Goal: Task Accomplishment & Management: Use online tool/utility

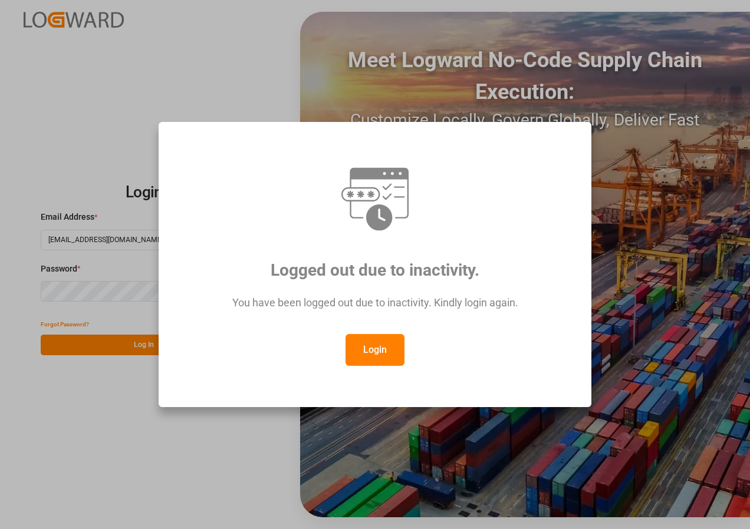
click at [376, 347] on button "Login" at bounding box center [375, 350] width 59 height 32
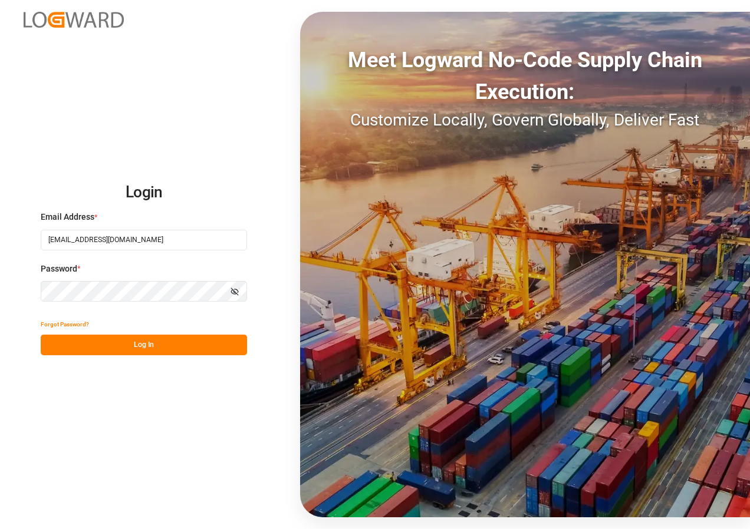
click at [152, 340] on button "Log In" at bounding box center [144, 345] width 206 height 21
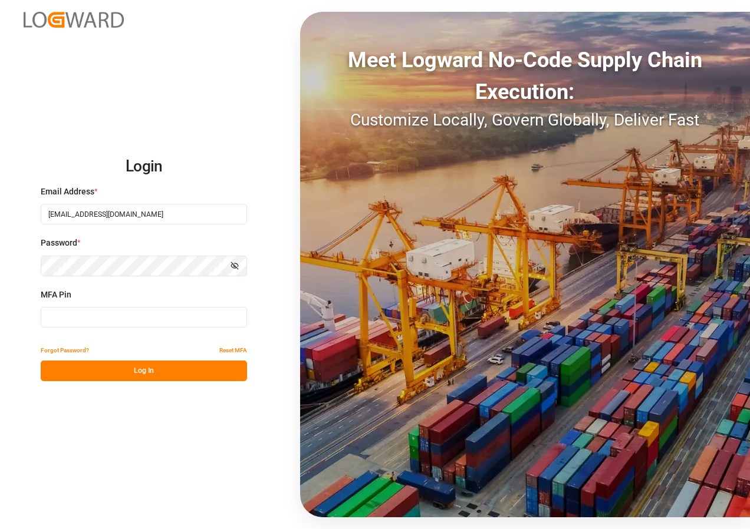
click at [78, 317] on input at bounding box center [144, 317] width 206 height 21
type input "625868"
click at [140, 375] on button "Log In" at bounding box center [144, 371] width 206 height 21
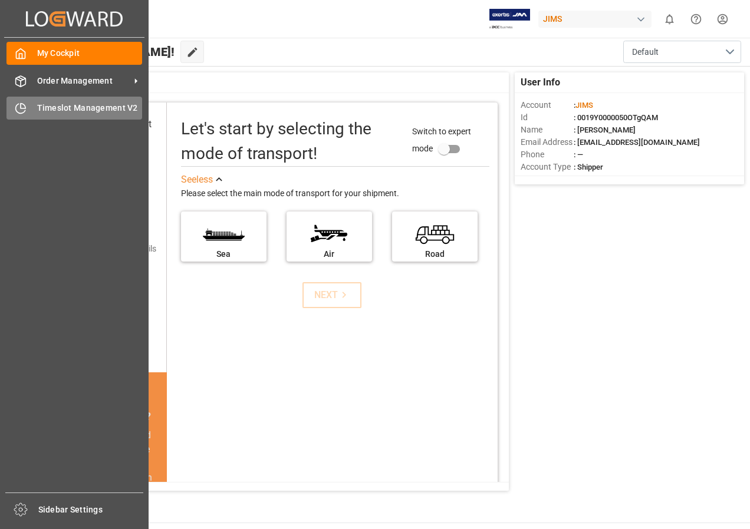
click at [58, 113] on span "Timeslot Management V2" at bounding box center [90, 108] width 106 height 12
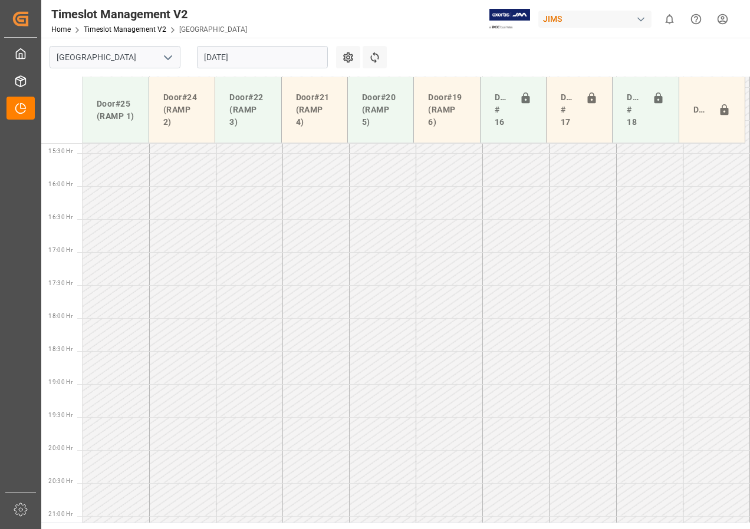
scroll to position [1074, 0]
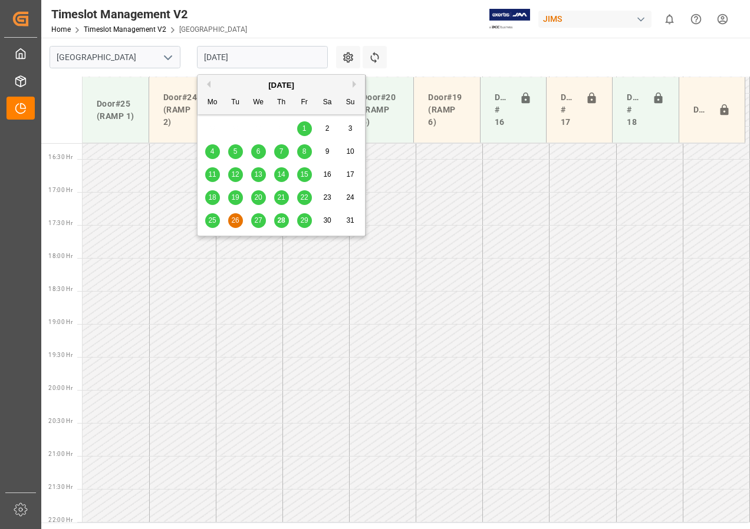
click at [258, 58] on input "[DATE]" at bounding box center [262, 57] width 131 height 22
click at [304, 225] on span "29" at bounding box center [304, 220] width 8 height 8
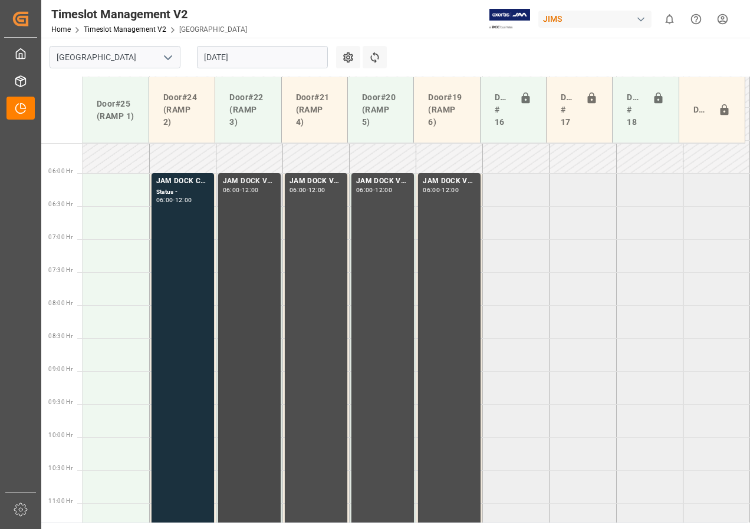
scroll to position [365, 0]
click at [236, 57] on input "[DATE]" at bounding box center [262, 57] width 131 height 22
click at [175, 186] on div "JAM DOCK CONTROL" at bounding box center [182, 183] width 53 height 12
click at [173, 185] on div "JAM DOCK CONTROL" at bounding box center [182, 183] width 53 height 12
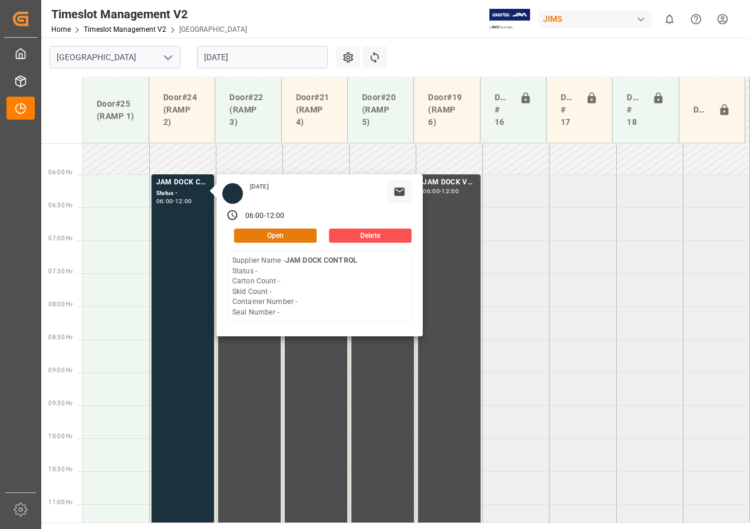
click at [254, 230] on button "Open" at bounding box center [275, 236] width 83 height 14
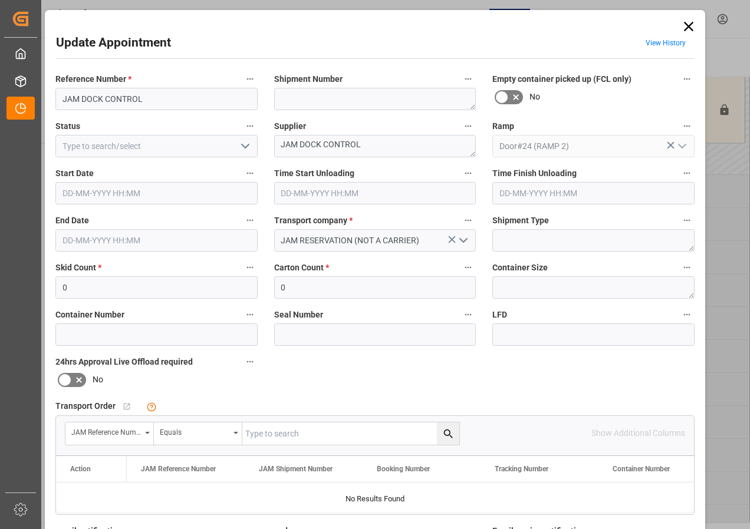
type input "[DATE] 06:00"
type input "[DATE] 12:00"
type input "[DATE] 14:23"
click at [244, 149] on icon "open menu" at bounding box center [245, 146] width 14 height 14
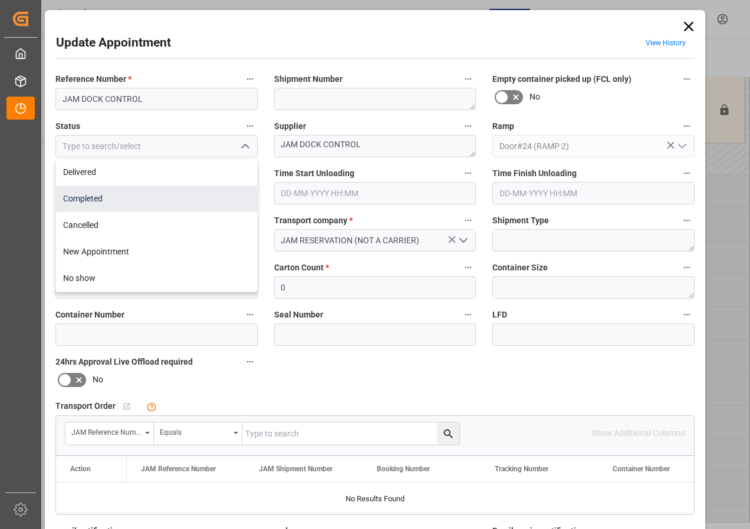
click at [106, 197] on div "Completed" at bounding box center [156, 199] width 201 height 27
type input "Completed"
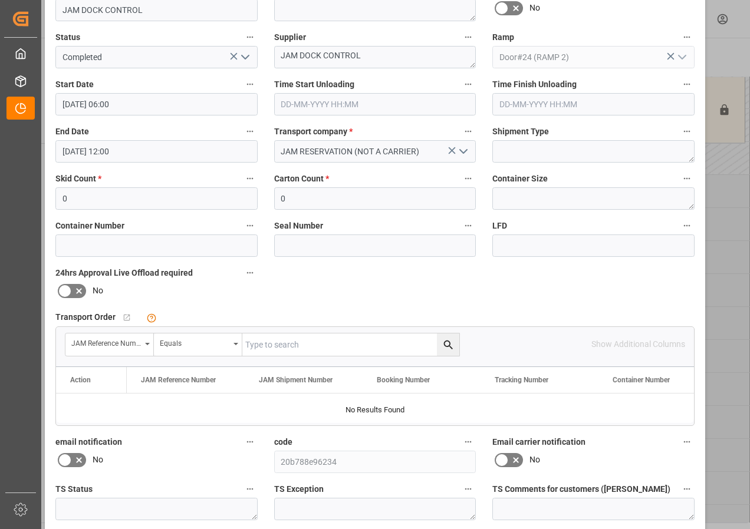
scroll to position [177, 0]
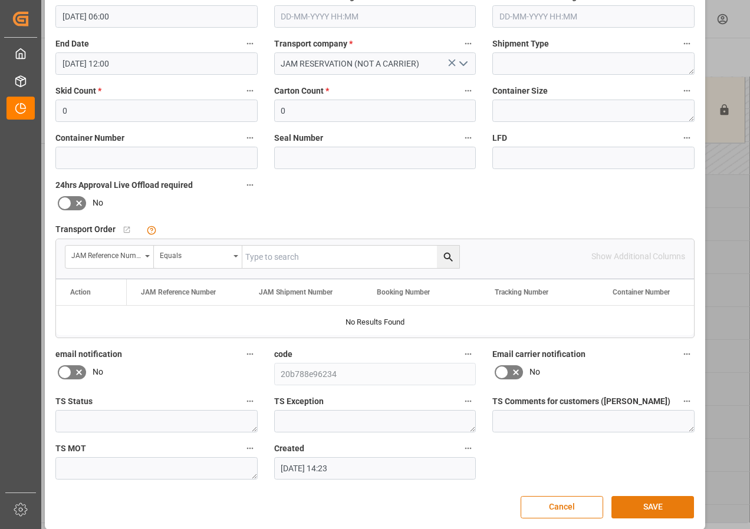
click at [643, 513] on button "SAVE" at bounding box center [652, 507] width 83 height 22
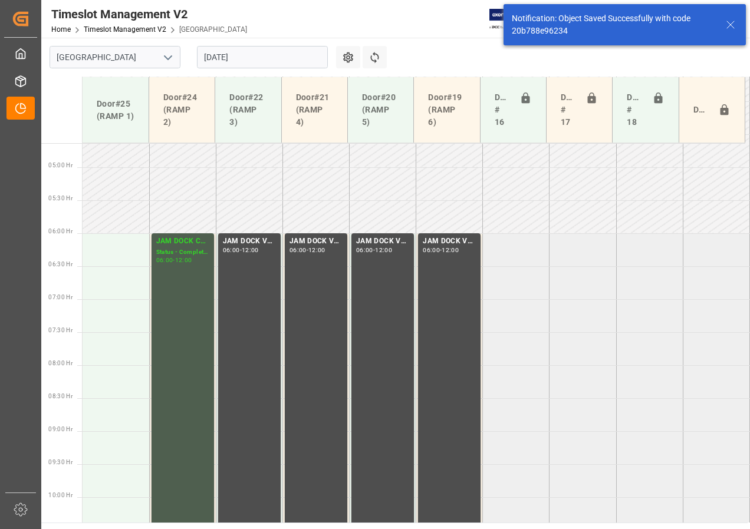
scroll to position [365, 0]
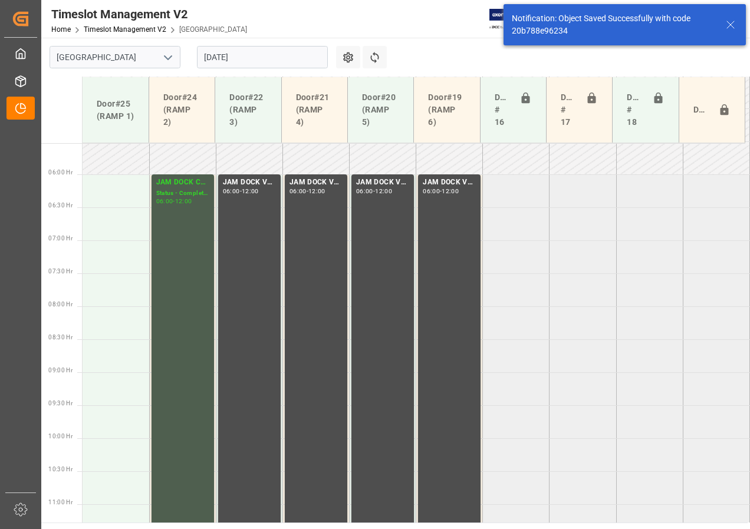
click at [233, 55] on input "[DATE]" at bounding box center [262, 57] width 131 height 22
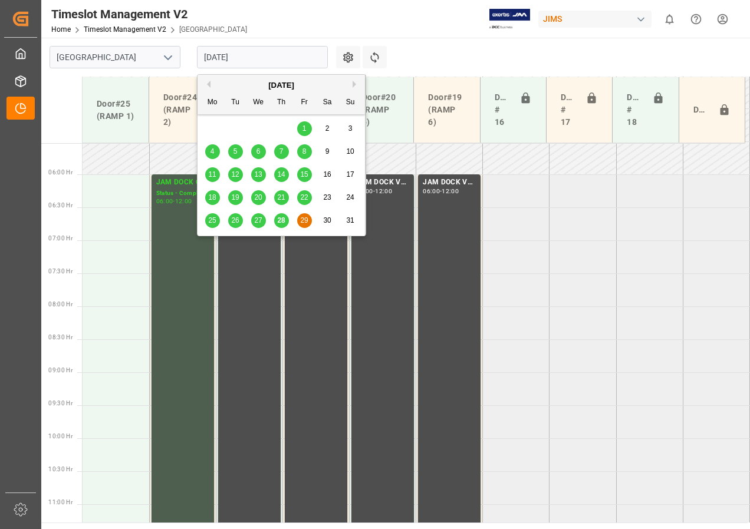
click at [281, 219] on span "28" at bounding box center [281, 220] width 8 height 8
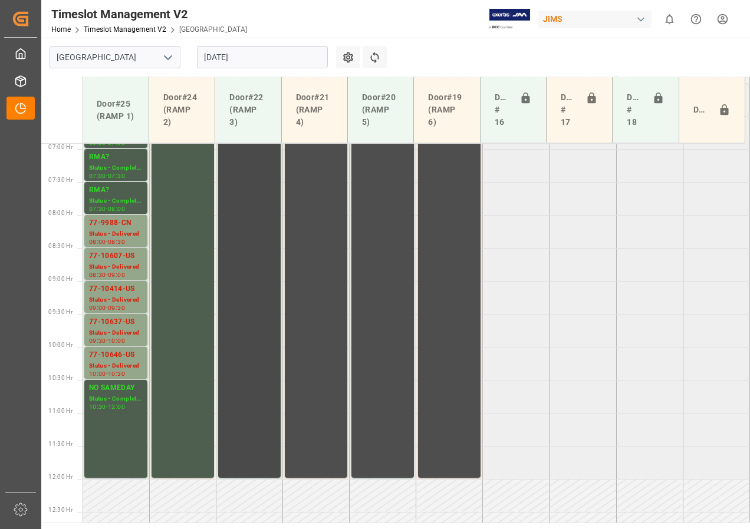
scroll to position [424, 0]
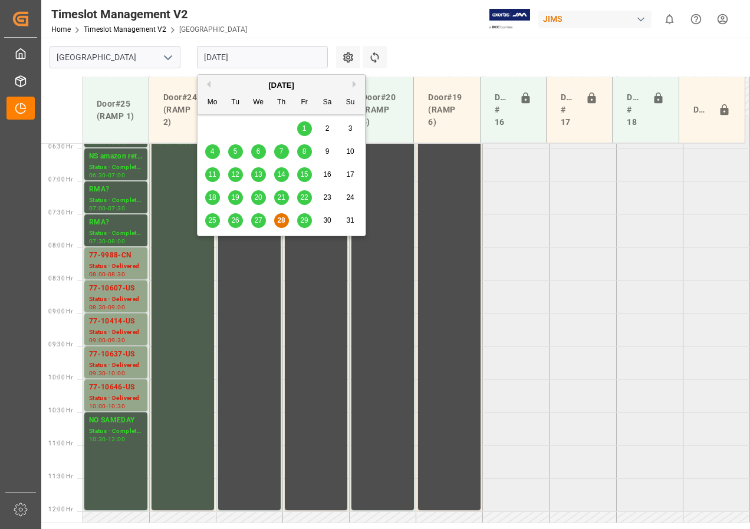
click at [254, 55] on input "[DATE]" at bounding box center [262, 57] width 131 height 22
click at [304, 219] on span "29" at bounding box center [304, 220] width 8 height 8
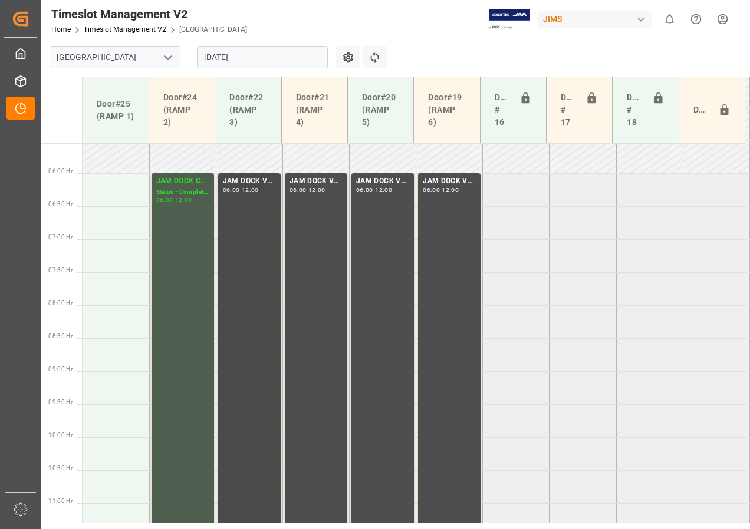
scroll to position [425, 0]
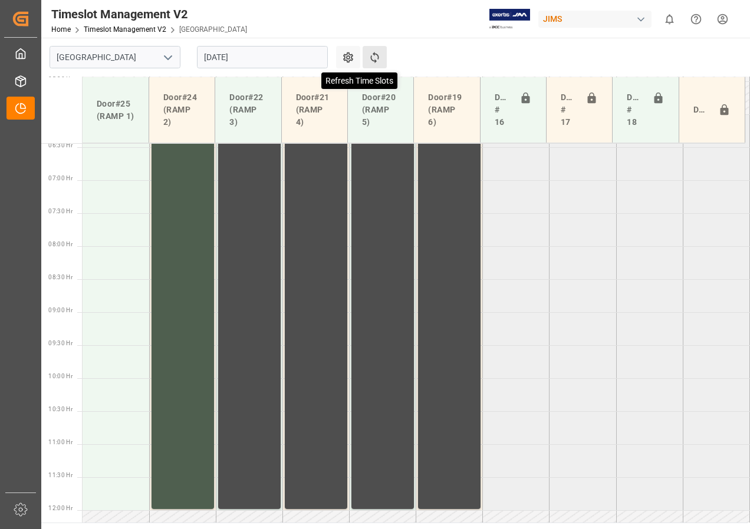
click at [379, 55] on icon at bounding box center [375, 57] width 12 height 12
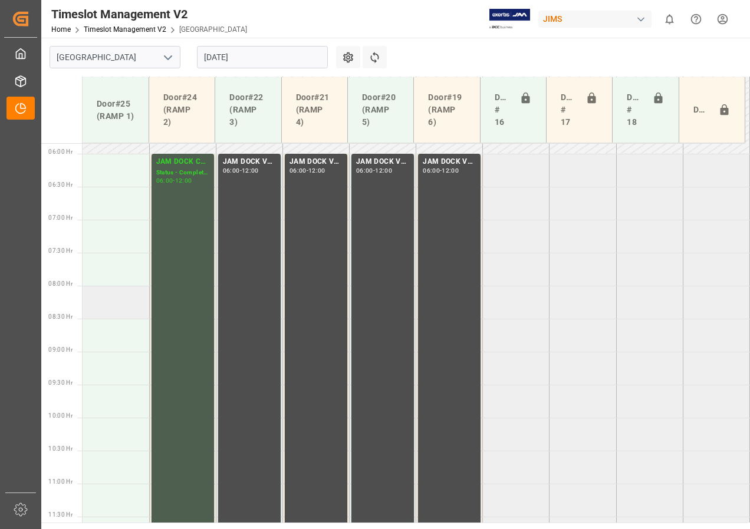
scroll to position [366, 0]
